Goal: Check status: Check status

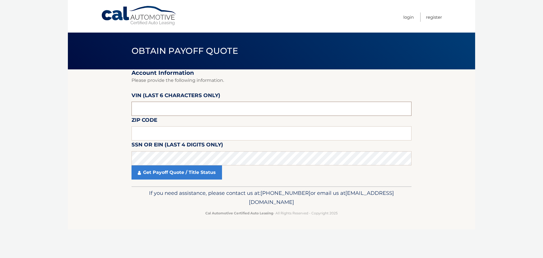
click at [151, 108] on input "text" at bounding box center [271, 109] width 280 height 14
type input "l*****"
click button "For Originating Dealer" at bounding box center [0, 0] width 0 height 0
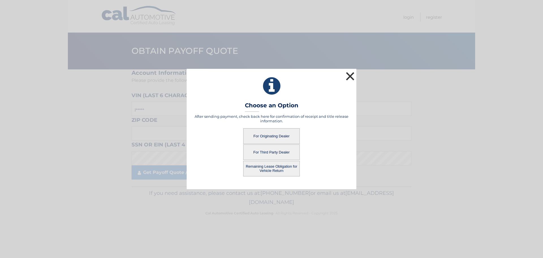
click at [354, 76] on button "×" at bounding box center [349, 75] width 11 height 11
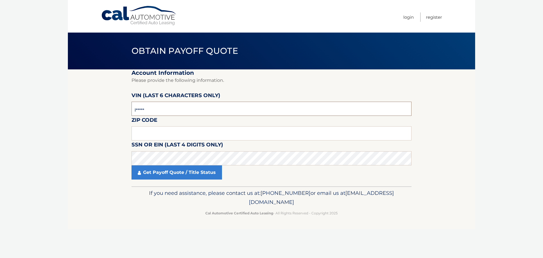
click at [172, 109] on input "l*****" at bounding box center [271, 109] width 280 height 14
type input "067279"
type input "08701"
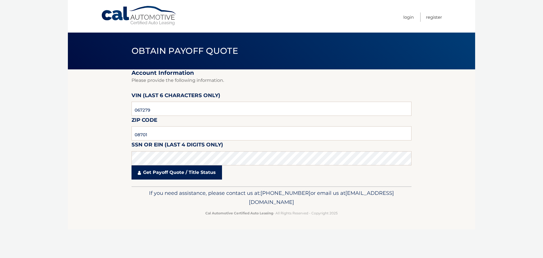
click at [192, 178] on link "Get Payoff Quote / Title Status" at bounding box center [176, 172] width 90 height 14
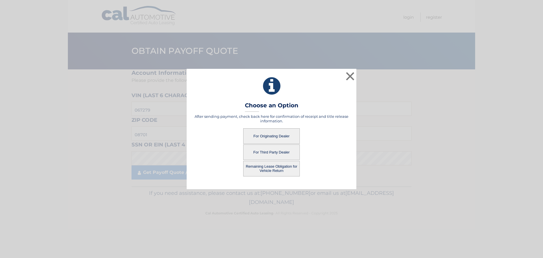
click at [265, 136] on button "For Originating Dealer" at bounding box center [271, 136] width 57 height 16
click at [273, 137] on button "For Originating Dealer" at bounding box center [271, 136] width 57 height 16
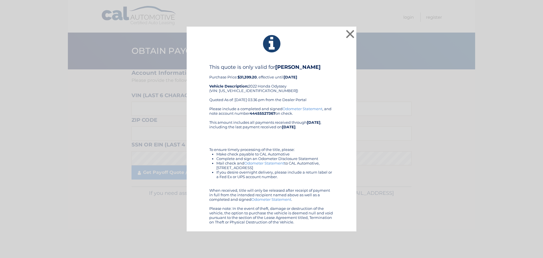
drag, startPoint x: 293, startPoint y: 138, endPoint x: 269, endPoint y: 136, distance: 23.8
click at [269, 136] on div "Please include a completed and signed Odometer Statement , and note account num…" at bounding box center [271, 165] width 124 height 118
